Goal: Information Seeking & Learning: Check status

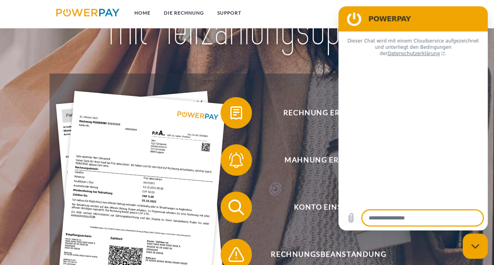
scroll to position [108, 0]
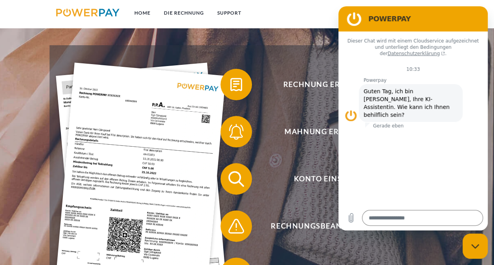
click at [355, 18] on figure at bounding box center [354, 19] width 16 height 16
click at [297, 84] on span "Rechnung erhalten?" at bounding box center [328, 84] width 192 height 31
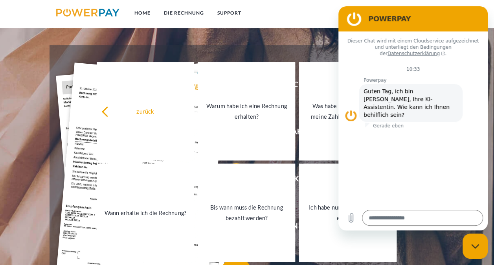
click at [180, 97] on link "zurück" at bounding box center [145, 111] width 97 height 98
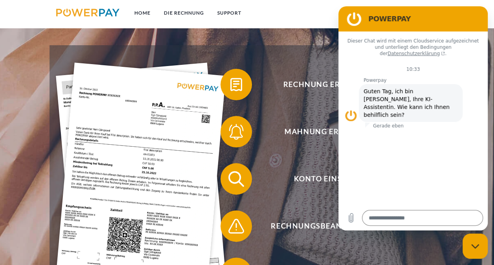
click at [465, 243] on div "Messaging-Fenster schließen" at bounding box center [475, 246] width 24 height 24
type textarea "*"
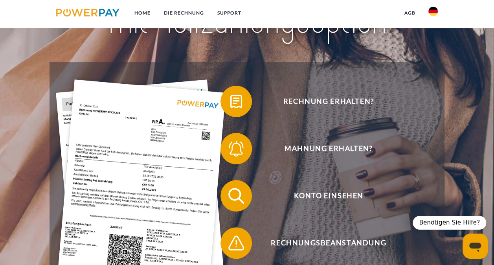
scroll to position [91, 0]
click at [346, 192] on span "Konto einsehen" at bounding box center [328, 194] width 192 height 31
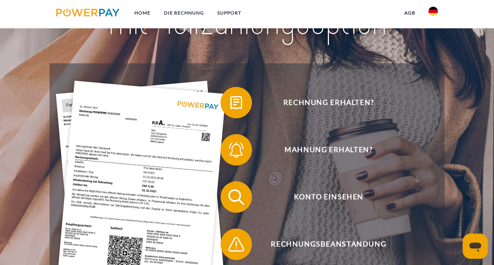
scroll to position [89, 0]
click at [364, 105] on span "Rechnung erhalten?" at bounding box center [328, 102] width 192 height 31
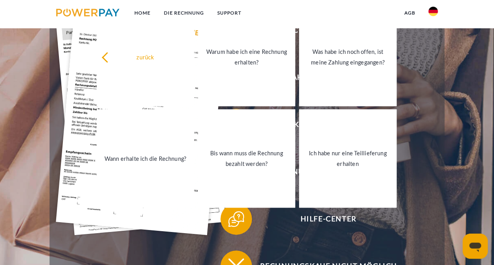
scroll to position [112, 0]
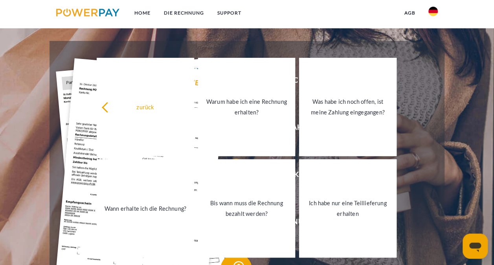
click at [367, 145] on link "Was habe ich noch offen, ist meine Zahlung eingegangen?" at bounding box center [347, 107] width 97 height 98
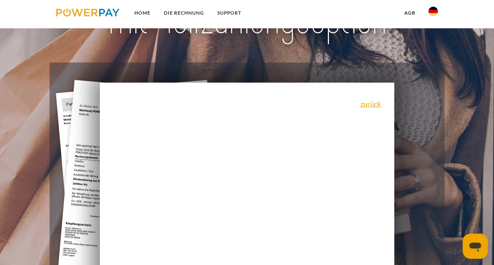
scroll to position [77, 0]
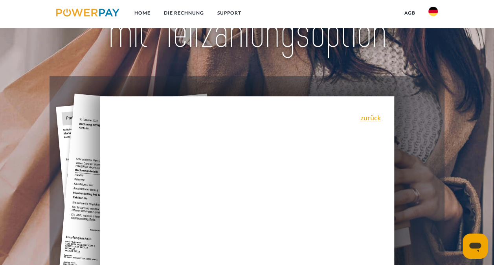
click at [372, 117] on link "zurück" at bounding box center [370, 117] width 21 height 7
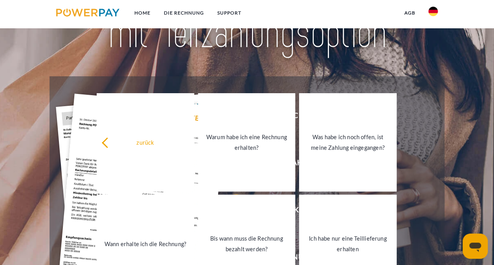
click at [328, 131] on link "Was habe ich noch offen, ist meine Zahlung eingegangen?" at bounding box center [347, 142] width 97 height 98
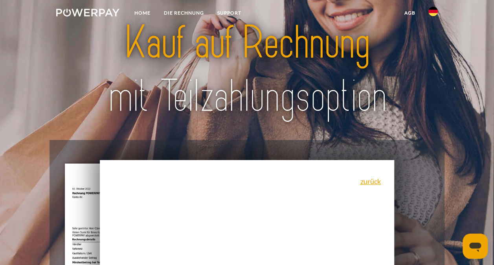
scroll to position [0, 0]
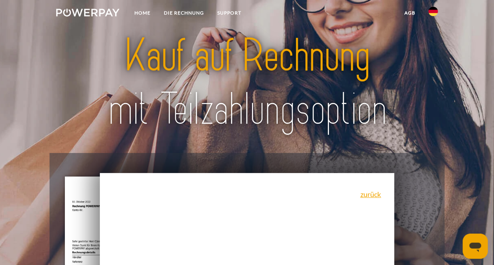
click at [182, 13] on link "DIE RECHNUNG" at bounding box center [183, 13] width 53 height 14
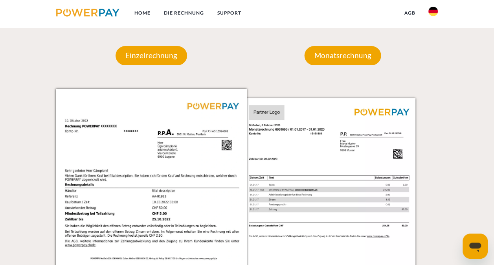
scroll to position [676, 0]
click at [159, 60] on p "Einzelrechnung" at bounding box center [150, 55] width 71 height 19
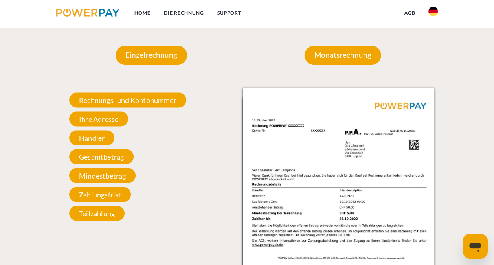
click at [114, 101] on span "Rechnungs- und Kontonummer" at bounding box center [127, 99] width 117 height 15
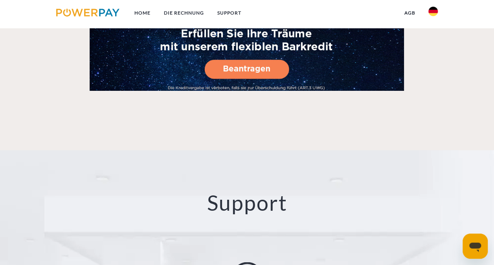
scroll to position [1101, 0]
